Goal: Share content: Share content

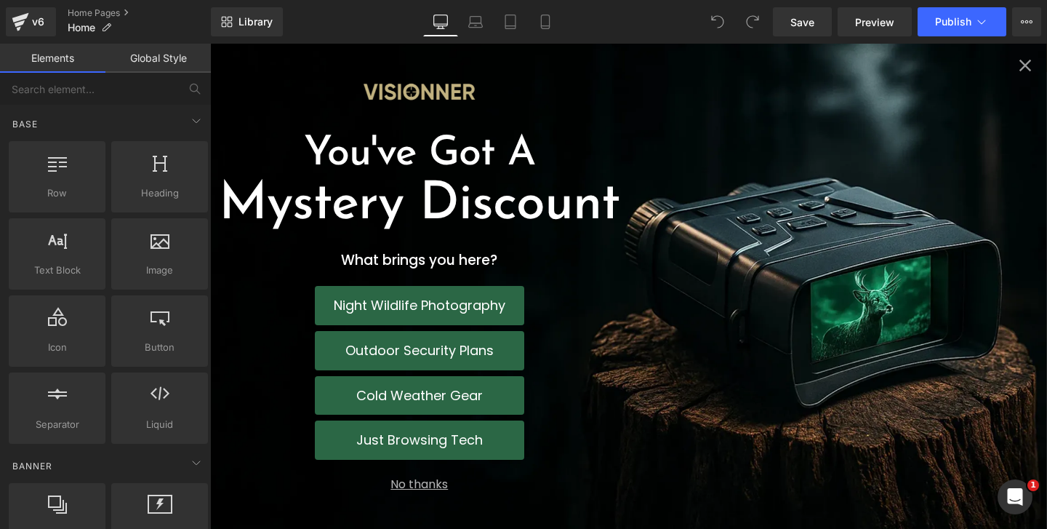
scroll to position [2681, 0]
click at [1021, 60] on icon "Close popup" at bounding box center [1025, 65] width 20 height 20
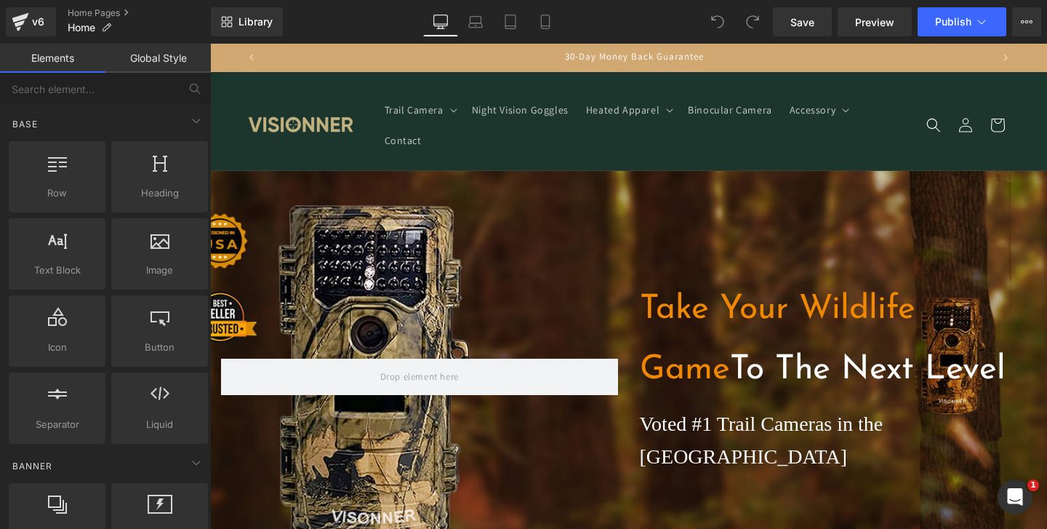
scroll to position [0, 0]
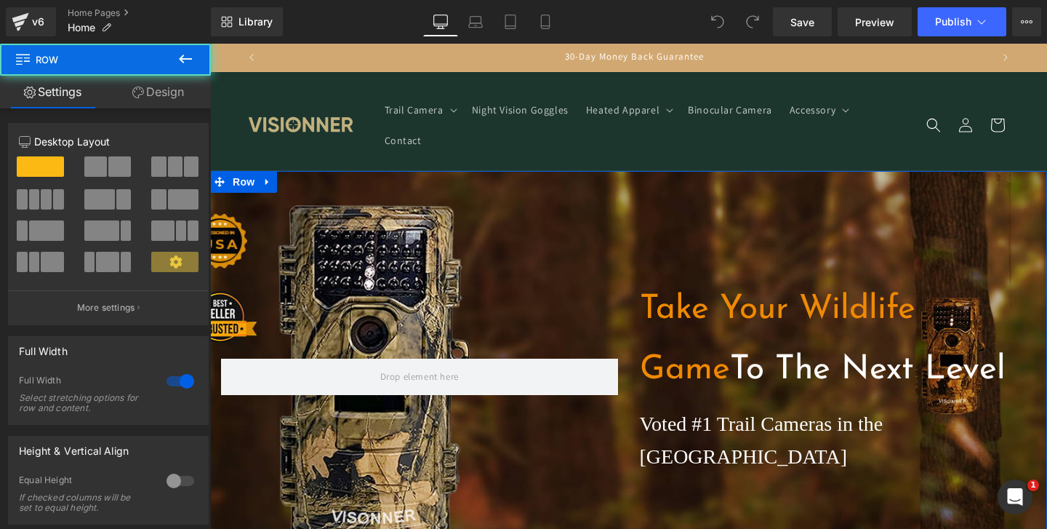
click at [316, 230] on div "Take Your Wildlife Game To The Next Level Heading Voted #1 Trail Cameras in the…" at bounding box center [628, 376] width 837 height 411
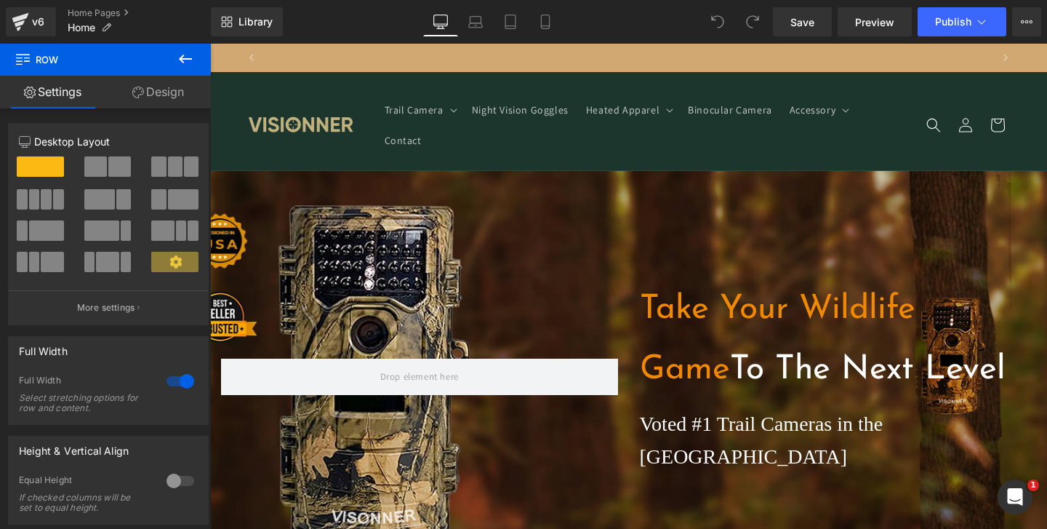
scroll to position [0, 1444]
click at [1025, 18] on icon at bounding box center [1027, 22] width 12 height 12
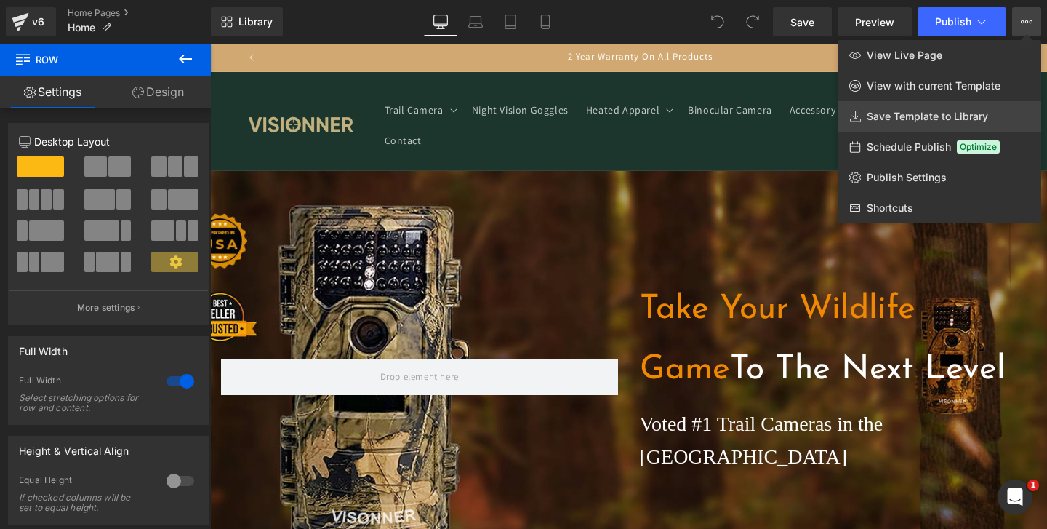
click at [895, 106] on link "Save Template to Library" at bounding box center [940, 116] width 204 height 31
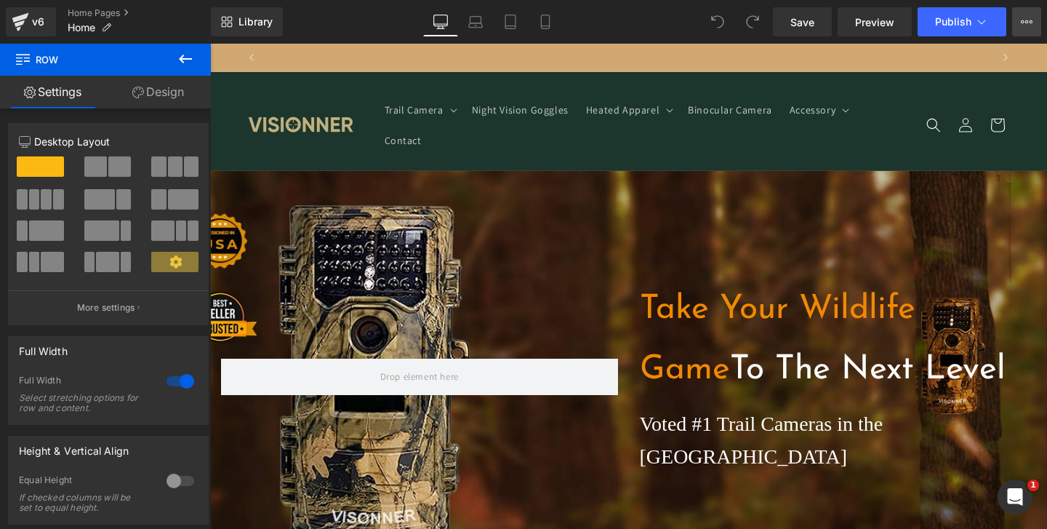
scroll to position [0, 0]
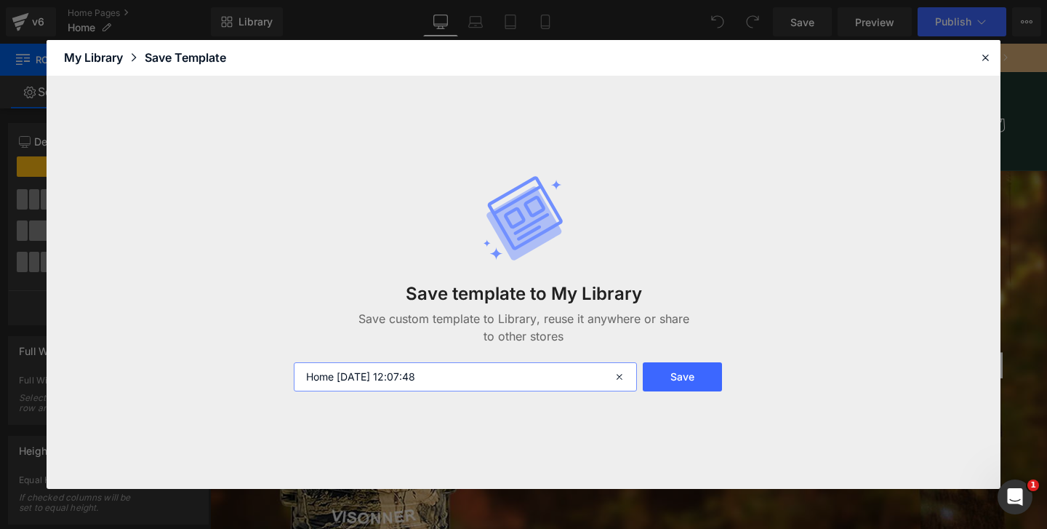
click at [552, 380] on input "Home [DATE] 12:07:48" at bounding box center [465, 376] width 343 height 29
type input "home page voy"
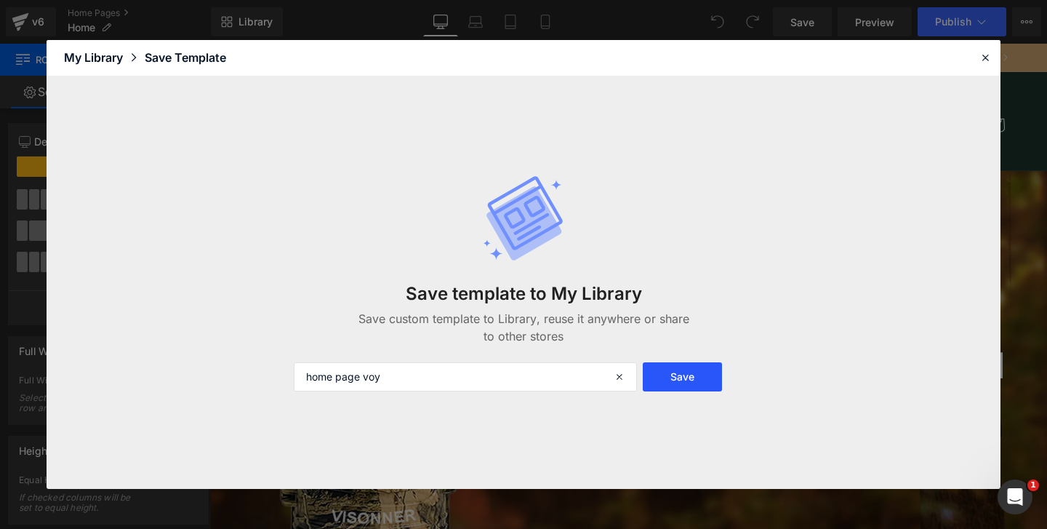
click at [676, 381] on button "Save" at bounding box center [682, 376] width 79 height 29
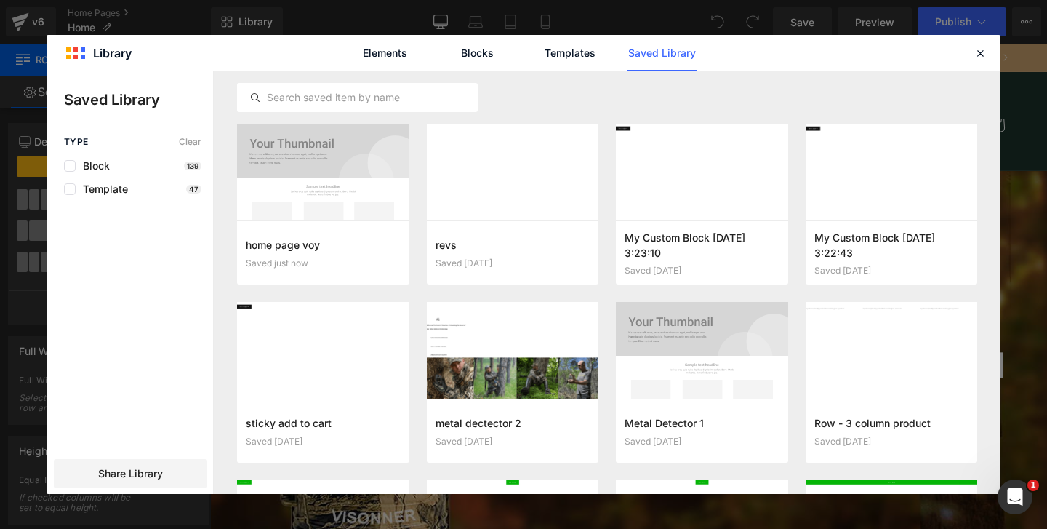
scroll to position [0, 722]
click at [163, 468] on span "Share Library" at bounding box center [130, 473] width 65 height 15
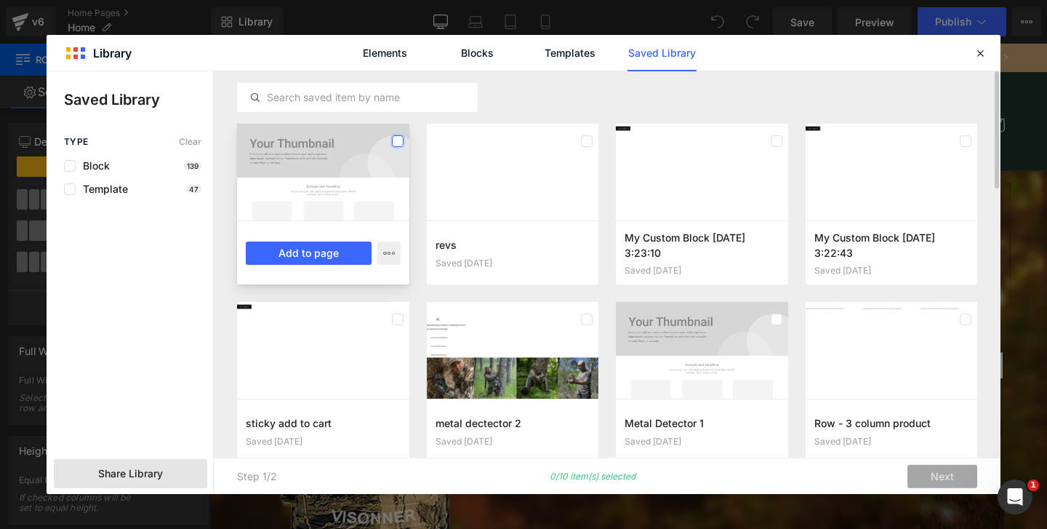
click at [399, 142] on label at bounding box center [398, 141] width 12 height 12
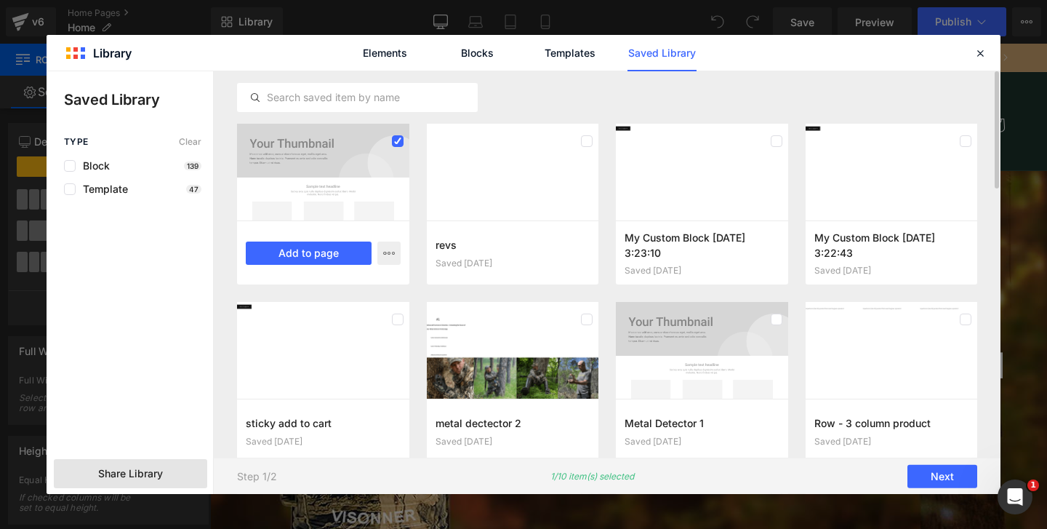
scroll to position [0, 1444]
click at [930, 477] on button "Next" at bounding box center [943, 476] width 70 height 23
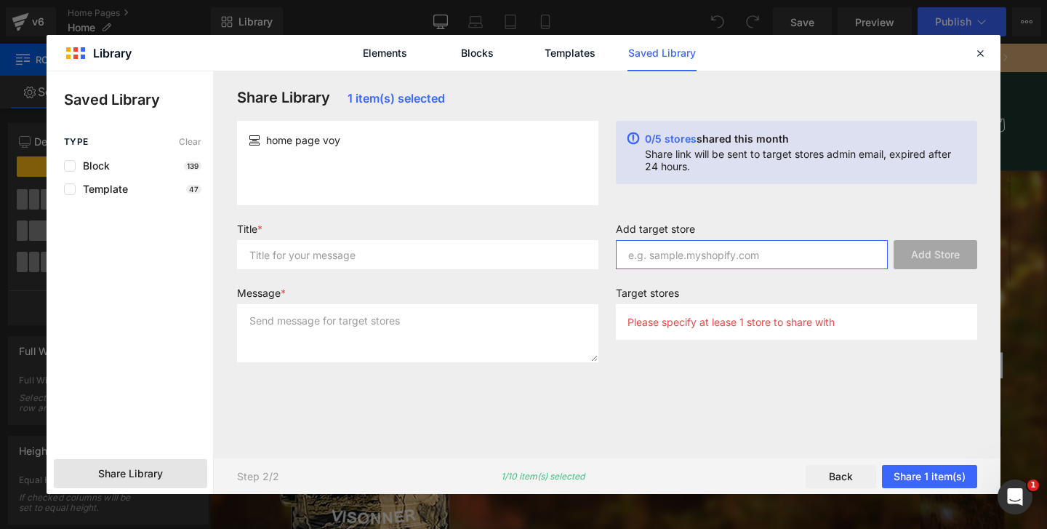
click at [679, 257] on input "text" at bounding box center [752, 254] width 272 height 29
paste input "[DOMAIN_NAME]"
type input "[DOMAIN_NAME]"
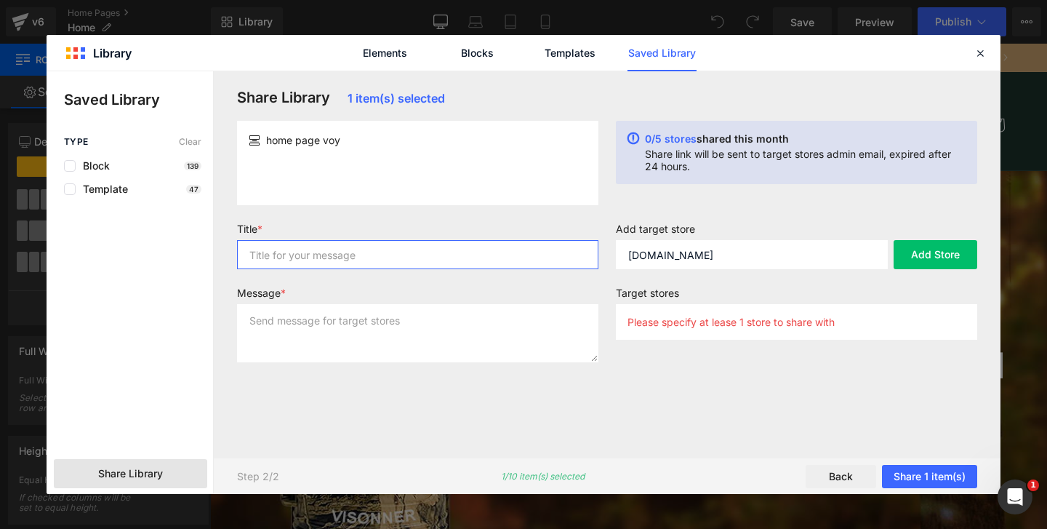
click at [513, 255] on input "text" at bounding box center [417, 254] width 361 height 29
type input "homepage"
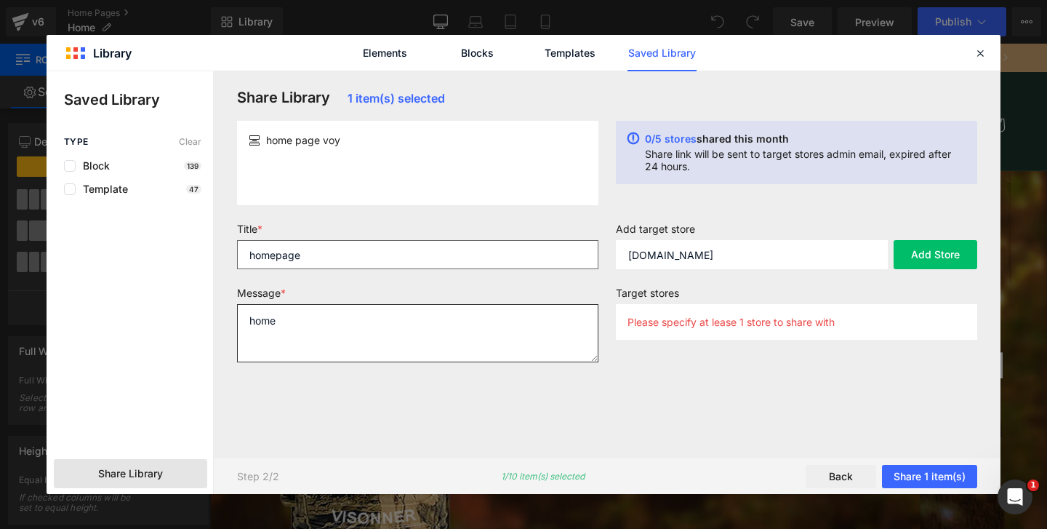
scroll to position [0, 0]
type textarea "homepage"
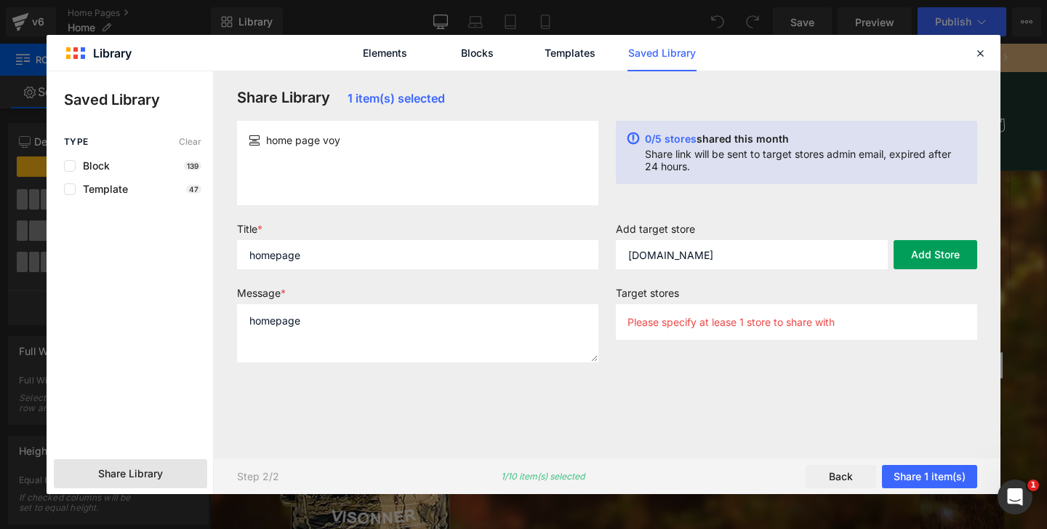
click at [909, 256] on button "Add Store" at bounding box center [936, 254] width 84 height 29
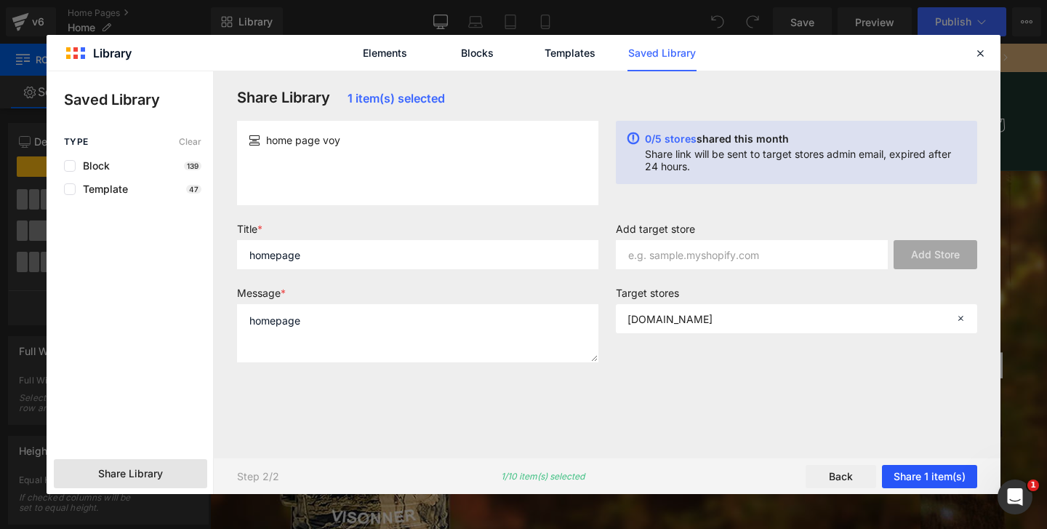
scroll to position [0, 722]
click at [916, 480] on button "Share 1 item(s)" at bounding box center [929, 476] width 95 height 23
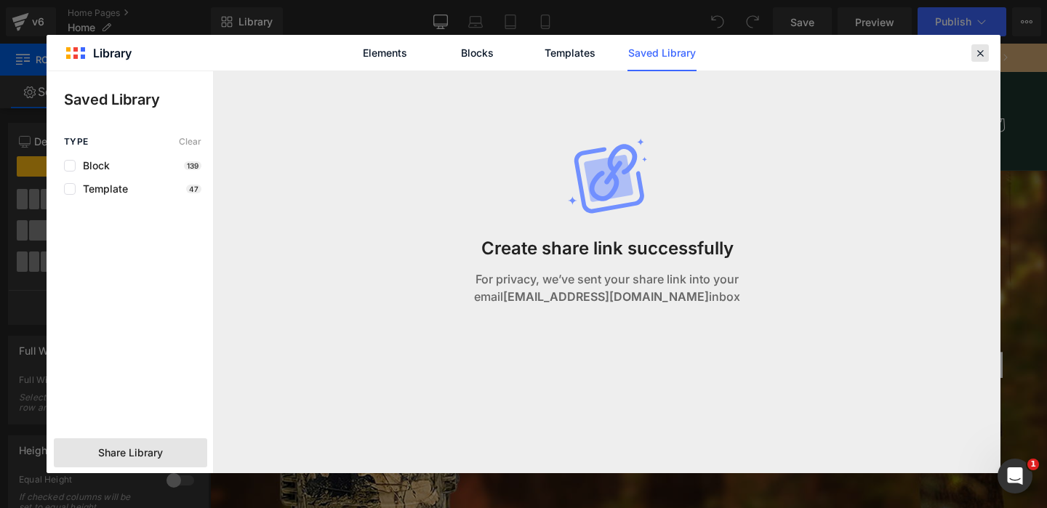
click at [982, 52] on icon at bounding box center [980, 53] width 13 height 13
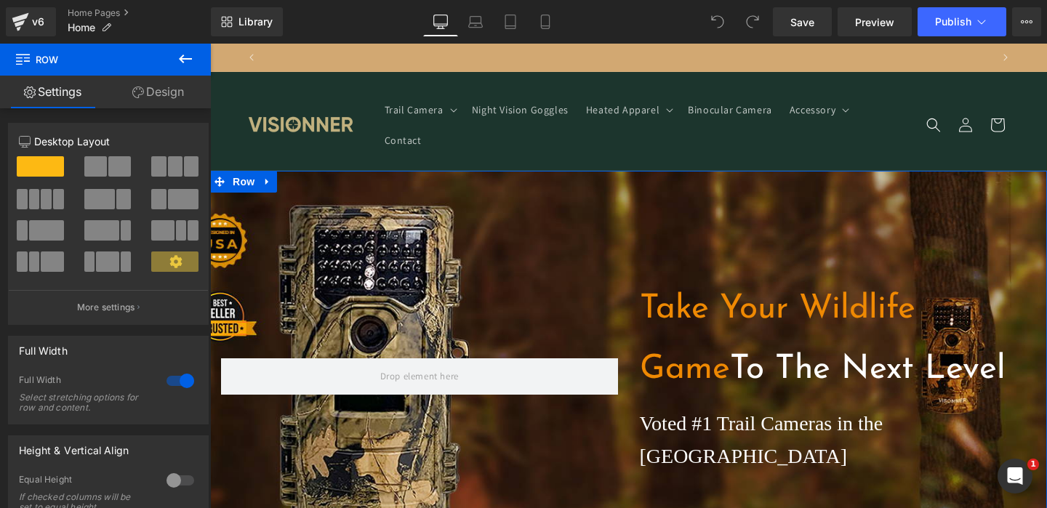
scroll to position [0, 1444]
